Goal: Task Accomplishment & Management: Use online tool/utility

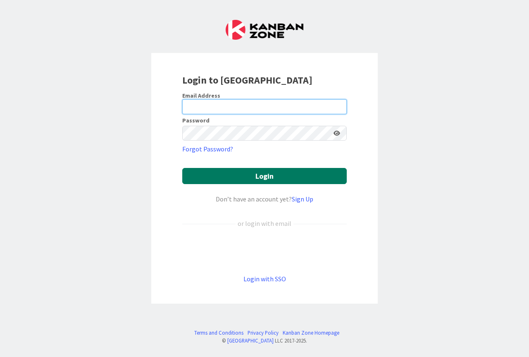
type input "[PERSON_NAME][EMAIL_ADDRESS][PERSON_NAME][DOMAIN_NAME]"
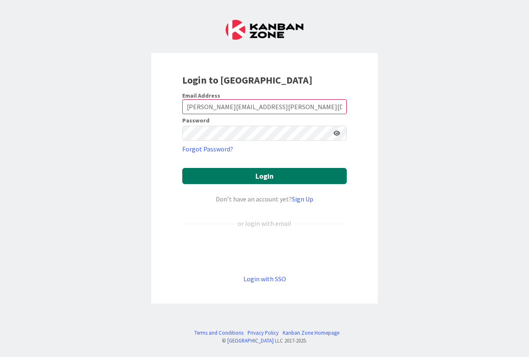
click at [258, 173] on button "Login" at bounding box center [264, 176] width 164 height 16
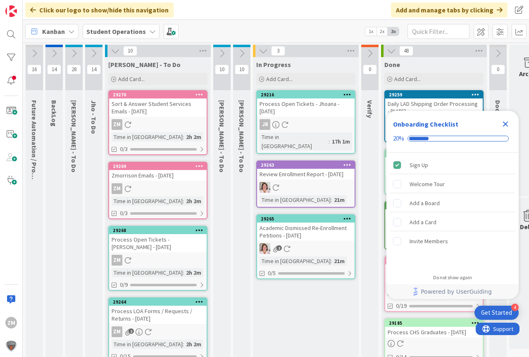
click at [507, 124] on icon "Close Checklist" at bounding box center [505, 124] width 10 height 10
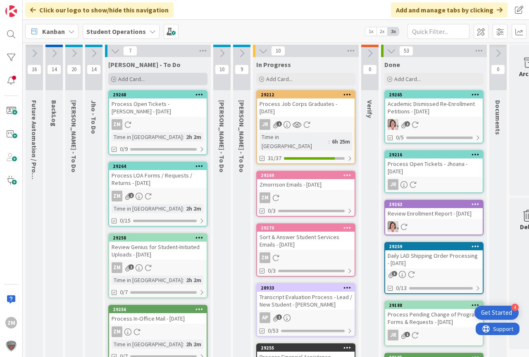
click at [119, 82] on span "Add Card..." at bounding box center [131, 78] width 26 height 7
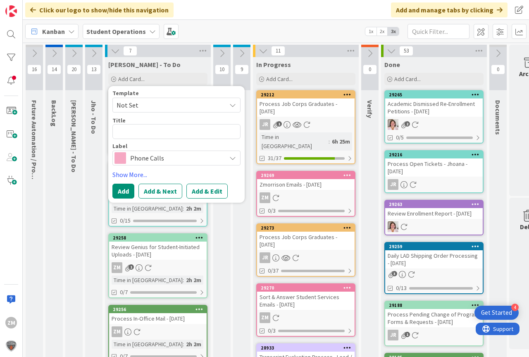
click at [235, 108] on span "Not Set" at bounding box center [176, 104] width 128 height 15
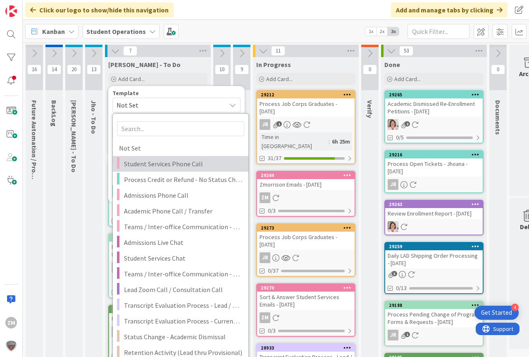
drag, startPoint x: 171, startPoint y: 163, endPoint x: 178, endPoint y: 162, distance: 6.8
click at [172, 163] on span "Student Services Phone Call" at bounding box center [183, 163] width 118 height 11
type textarea "x"
type textarea "Student Services Phone Call"
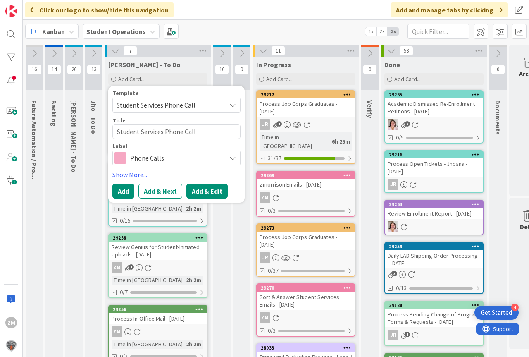
click at [204, 193] on button "Add & Edit" at bounding box center [206, 190] width 41 height 15
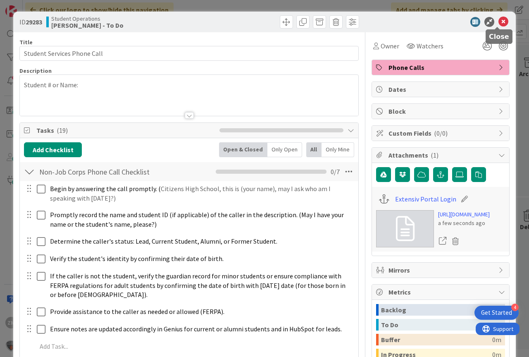
click at [499, 23] on icon at bounding box center [503, 22] width 10 height 10
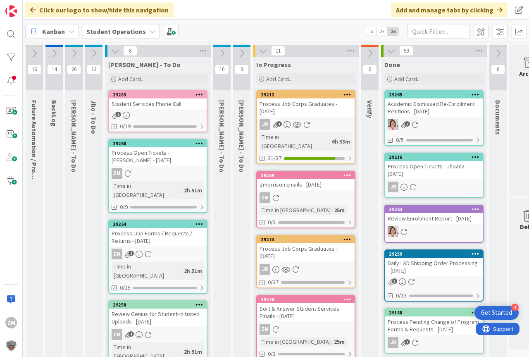
click at [202, 95] on icon at bounding box center [199, 94] width 8 height 6
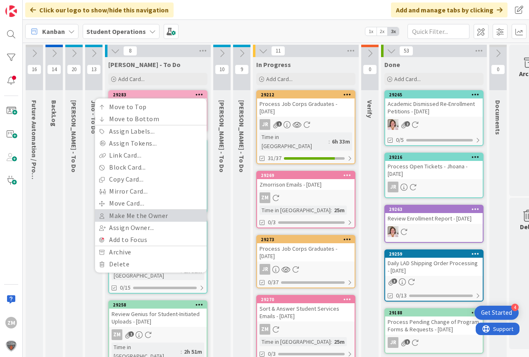
click at [139, 214] on link "Make Me the Owner" at bounding box center [151, 215] width 112 height 12
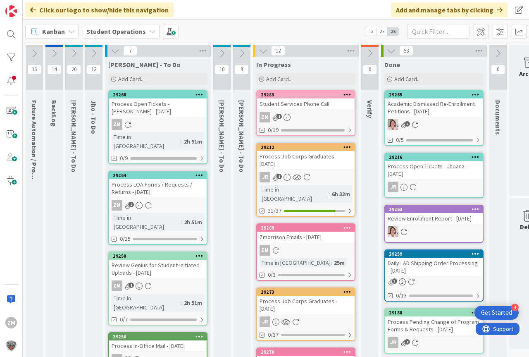
click at [303, 105] on div "Student Services Phone Call" at bounding box center [305, 103] width 97 height 11
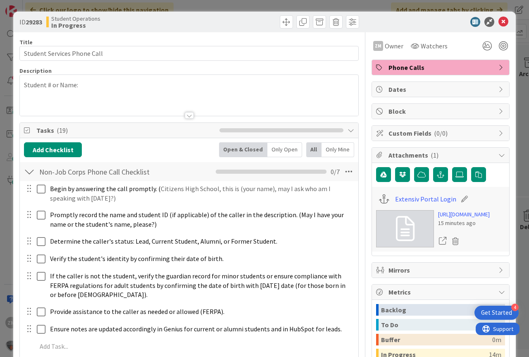
click at [96, 85] on div "Student # or Name:" at bounding box center [189, 95] width 338 height 41
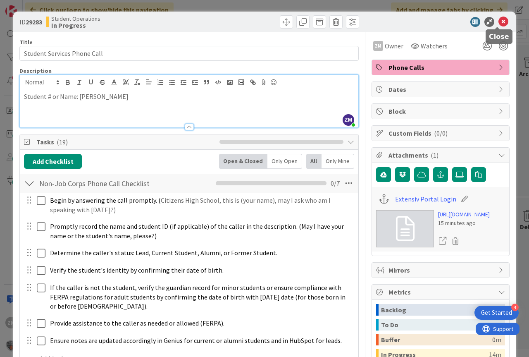
click at [498, 19] on icon at bounding box center [503, 22] width 10 height 10
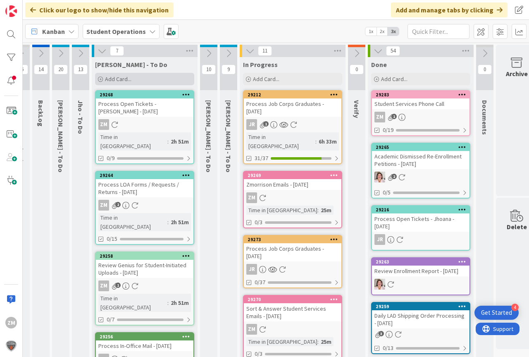
click at [112, 79] on span "Add Card..." at bounding box center [118, 78] width 26 height 7
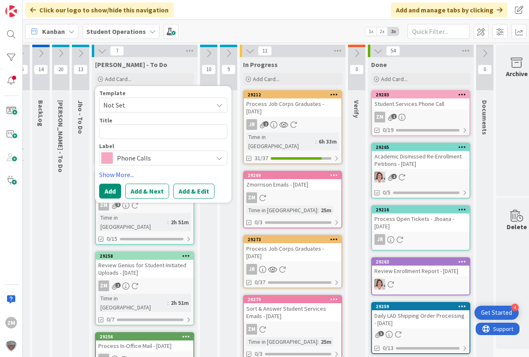
click at [221, 106] on icon at bounding box center [219, 105] width 7 height 7
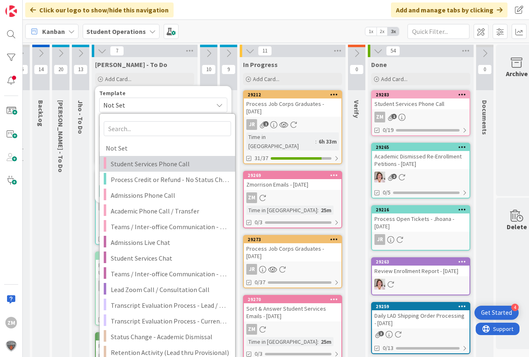
click at [127, 168] on span "Student Services Phone Call" at bounding box center [170, 163] width 118 height 11
type textarea "x"
type textarea "Student Services Phone Call"
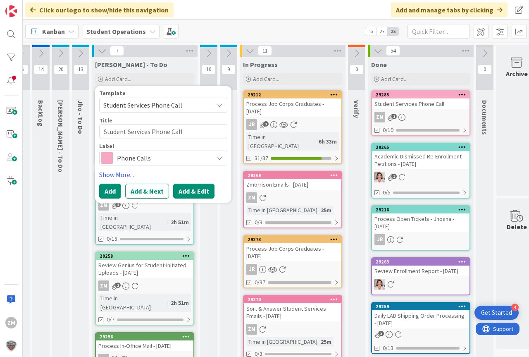
click at [185, 192] on button "Add & Edit" at bounding box center [193, 190] width 41 height 15
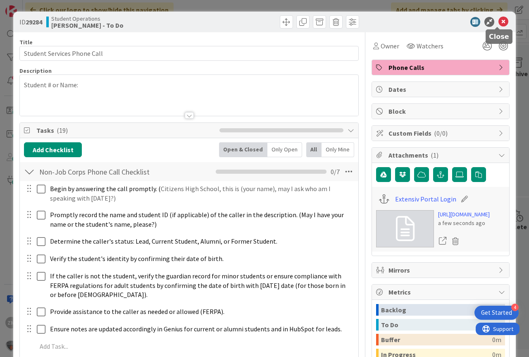
click at [501, 21] on icon at bounding box center [503, 22] width 10 height 10
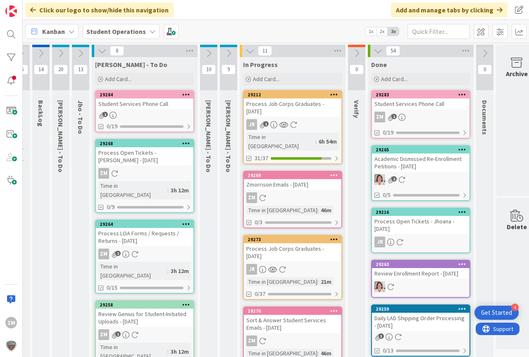
click at [189, 94] on icon at bounding box center [186, 94] width 8 height 6
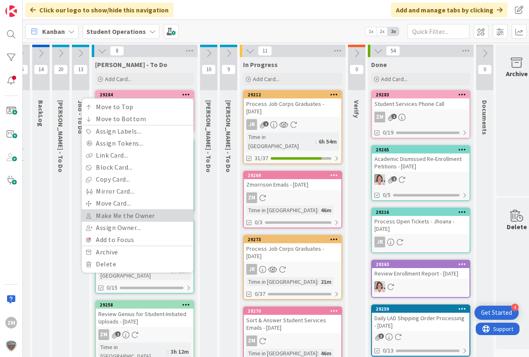
click at [122, 216] on link "Make Me the Owner" at bounding box center [138, 215] width 112 height 12
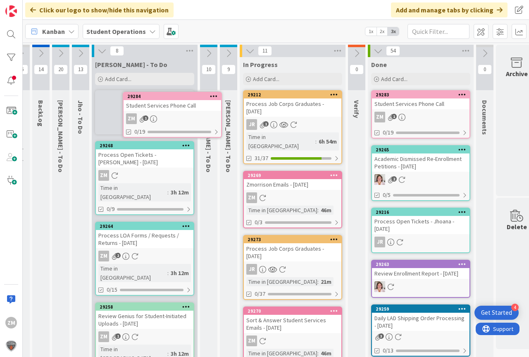
scroll to position [0, 7]
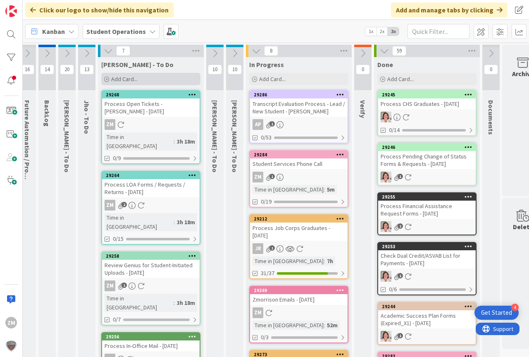
click at [123, 77] on span "Add Card..." at bounding box center [124, 78] width 26 height 7
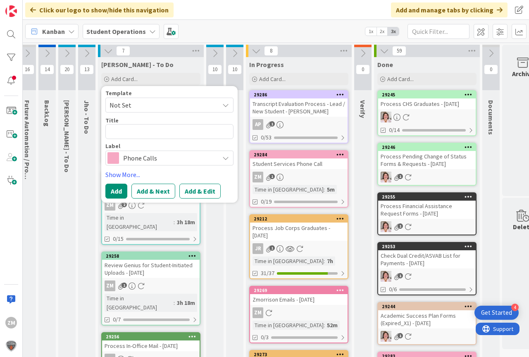
click at [226, 105] on icon at bounding box center [225, 105] width 7 height 7
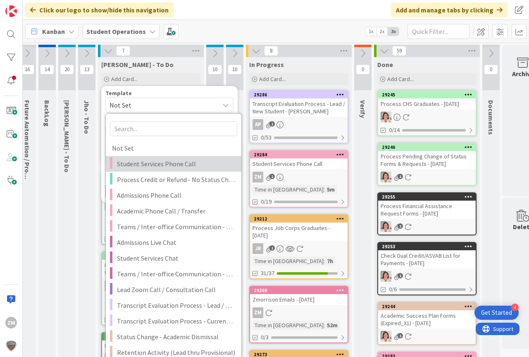
click at [138, 166] on span "Student Services Phone Call" at bounding box center [176, 163] width 118 height 11
type textarea "x"
type textarea "Student Services Phone Call"
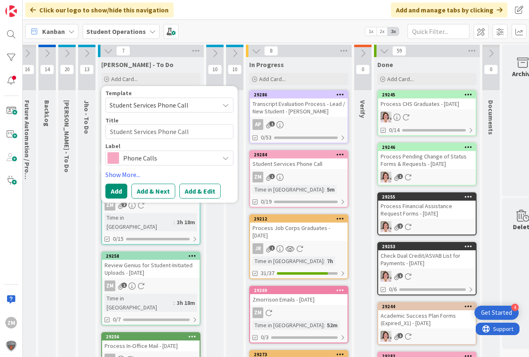
click at [200, 189] on button "Add & Edit" at bounding box center [199, 190] width 41 height 15
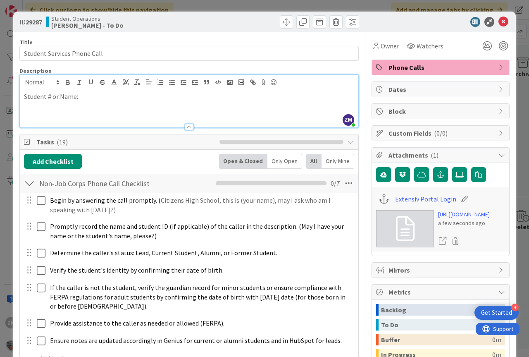
click at [91, 89] on div "ZM [PERSON_NAME] just joined Student # or Name:" at bounding box center [189, 101] width 338 height 52
click at [498, 21] on icon at bounding box center [503, 22] width 10 height 10
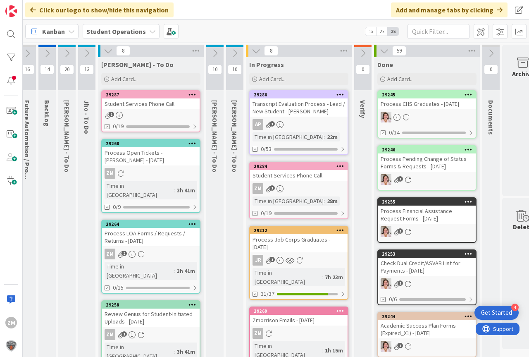
click at [190, 93] on icon at bounding box center [192, 94] width 8 height 6
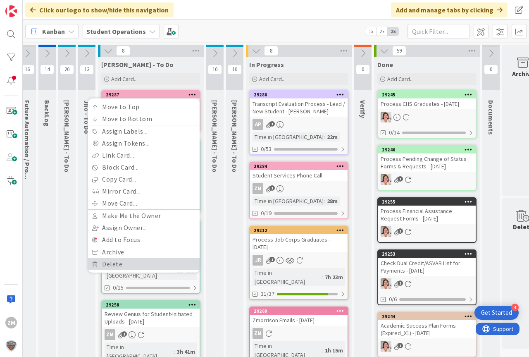
drag, startPoint x: 118, startPoint y: 260, endPoint x: 125, endPoint y: 259, distance: 7.2
click at [119, 261] on link "Delete" at bounding box center [144, 264] width 112 height 12
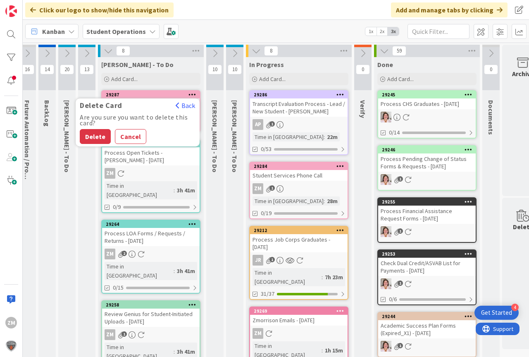
click at [98, 135] on button "Delete" at bounding box center [95, 136] width 31 height 15
